Goal: Find contact information: Find contact information

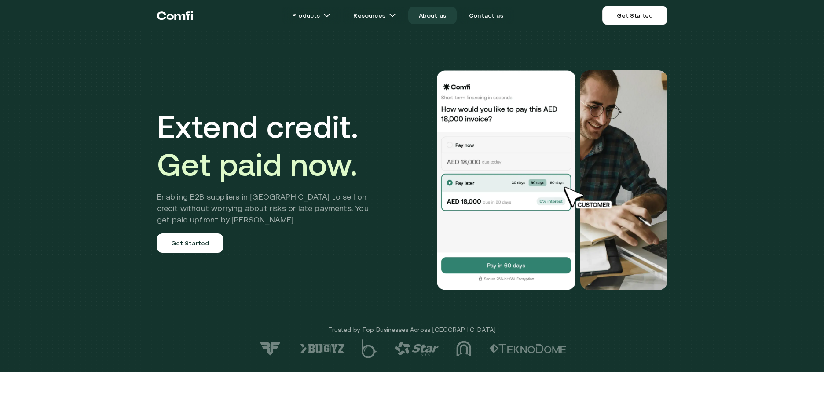
click at [429, 18] on link "About us" at bounding box center [432, 16] width 48 height 18
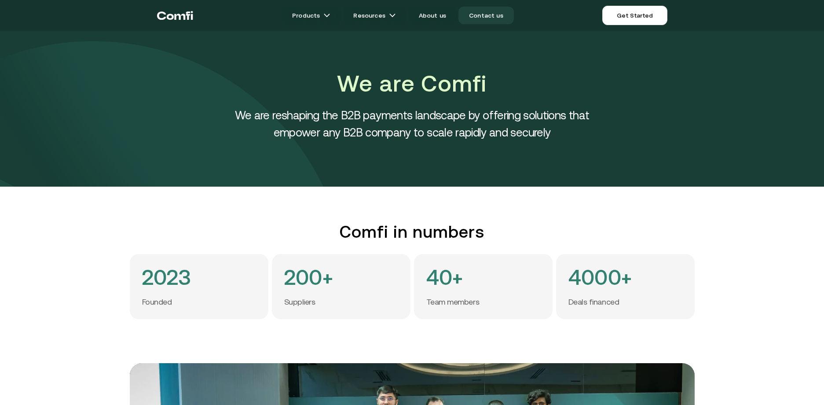
click at [497, 22] on link "Contact us" at bounding box center [486, 16] width 55 height 18
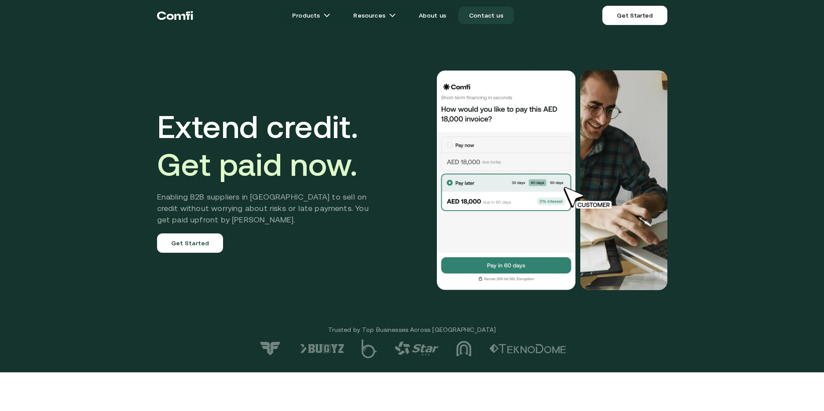
click at [497, 9] on link "Contact us" at bounding box center [486, 16] width 55 height 18
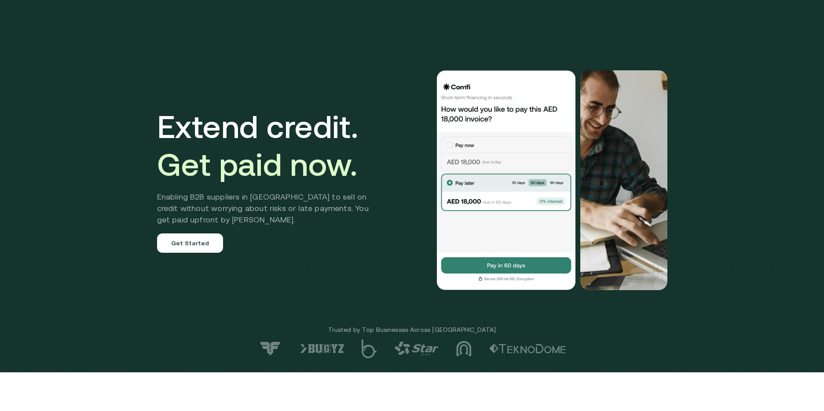
click at [484, 11] on link "Contact us" at bounding box center [486, 16] width 55 height 18
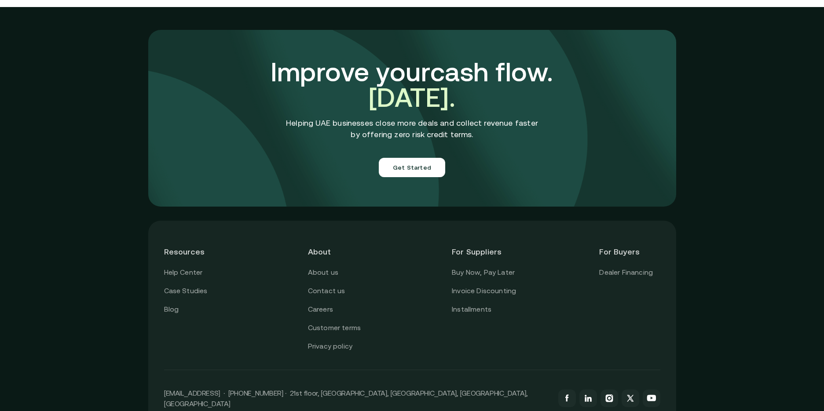
scroll to position [3079, 0]
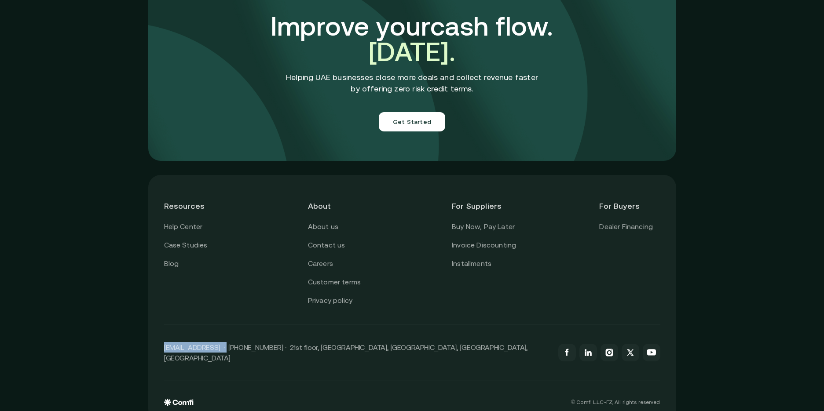
drag, startPoint x: 226, startPoint y: 336, endPoint x: 158, endPoint y: 334, distance: 67.8
click at [158, 334] on div "Resources Help Center Case Studies Blog About About us Contact us Careers Custo…" at bounding box center [412, 298] width 528 height 247
drag, startPoint x: 158, startPoint y: 334, endPoint x: 166, endPoint y: 336, distance: 8.0
click at [166, 336] on div "Resources Help Center Case Studies Blog About About us Contact us Careers Custo…" at bounding box center [412, 298] width 528 height 247
drag, startPoint x: 171, startPoint y: 336, endPoint x: 227, endPoint y: 330, distance: 56.6
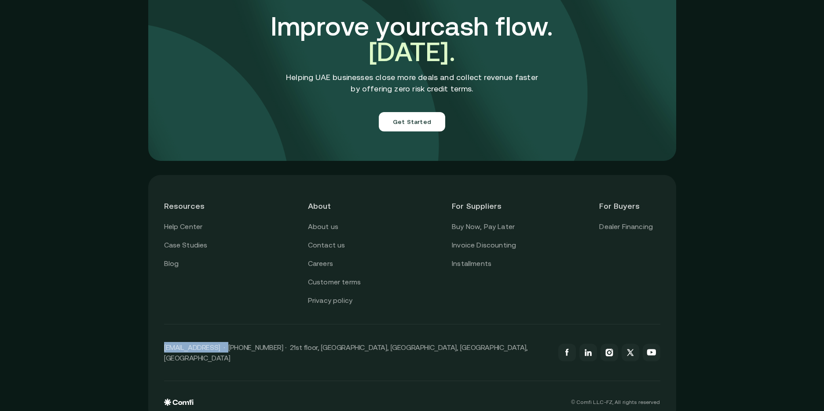
click at [227, 330] on div "Resources Help Center Case Studies Blog About About us Contact us Careers Custo…" at bounding box center [412, 298] width 528 height 247
drag, startPoint x: 227, startPoint y: 330, endPoint x: 223, endPoint y: 339, distance: 9.7
click at [223, 342] on p "[EMAIL_ADDRESS] · [PHONE_NUMBER] · 21st floor, [GEOGRAPHIC_DATA], [GEOGRAPHIC_D…" at bounding box center [357, 352] width 386 height 21
drag, startPoint x: 222, startPoint y: 335, endPoint x: 166, endPoint y: 338, distance: 56.4
click at [166, 338] on div "Resources Help Center Case Studies Blog About About us Contact us Careers Custo…" at bounding box center [412, 298] width 528 height 247
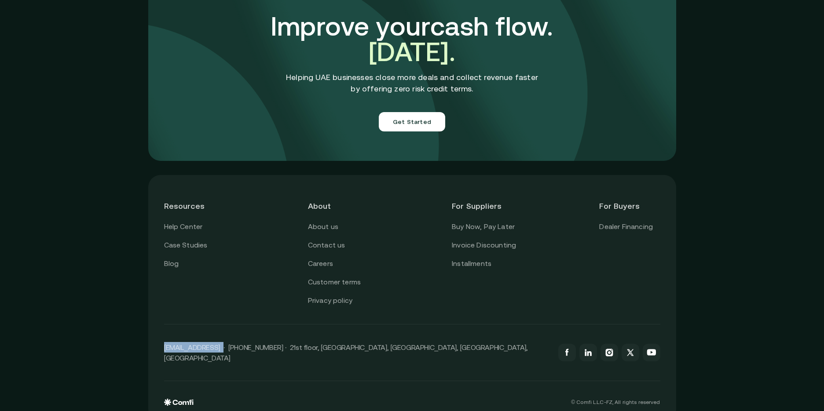
copy p "[EMAIL_ADDRESS]"
click at [591, 352] on icon at bounding box center [589, 354] width 4 height 5
click at [341, 342] on p "[EMAIL_ADDRESS] · [PHONE_NUMBER] · 21st floor, [GEOGRAPHIC_DATA], [GEOGRAPHIC_D…" at bounding box center [357, 352] width 386 height 21
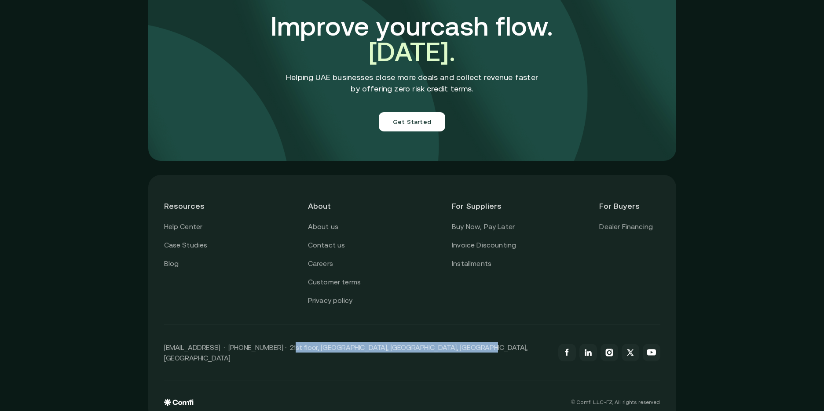
drag, startPoint x: 288, startPoint y: 336, endPoint x: 471, endPoint y: 331, distance: 183.1
click at [471, 331] on div "[EMAIL_ADDRESS] · [PHONE_NUMBER] · 21st floor, [GEOGRAPHIC_DATA], [GEOGRAPHIC_D…" at bounding box center [412, 353] width 496 height 57
copy p "21st floor, [GEOGRAPHIC_DATA], [GEOGRAPHIC_DATA], [GEOGRAPHIC_DATA], [GEOGRAPHI…"
